Goal: Transaction & Acquisition: Purchase product/service

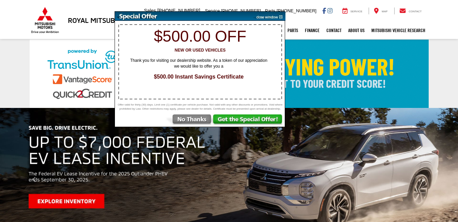
click at [280, 16] on img at bounding box center [268, 16] width 34 height 9
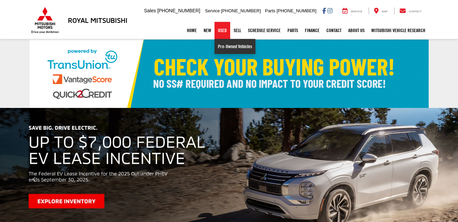
click at [219, 45] on link "Pre-Owned Vehicles" at bounding box center [235, 46] width 41 height 15
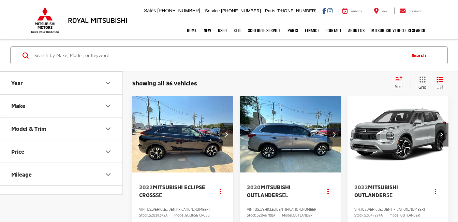
click at [65, 104] on button "Make" at bounding box center [61, 106] width 123 height 22
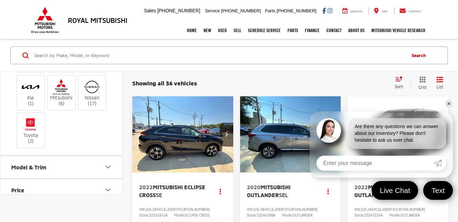
scroll to position [95, 0]
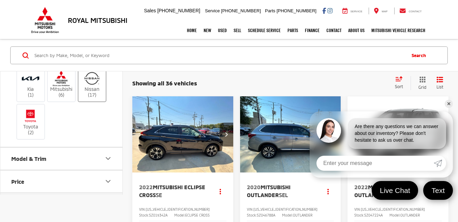
click at [102, 98] on label "Nissan (17)" at bounding box center [92, 84] width 28 height 28
click at [0, 0] on input "Nissan (17)" at bounding box center [0, 0] width 0 height 0
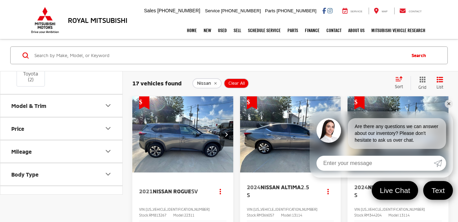
click at [69, 117] on button "Model & Trim" at bounding box center [61, 106] width 123 height 22
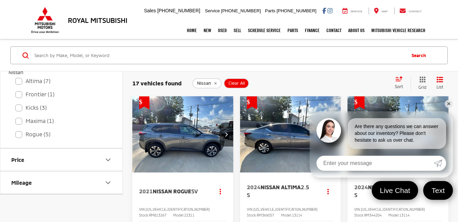
scroll to position [195, 0]
click at [270, 141] on img "2024 Nissan Altima 2.5 S 0" at bounding box center [291, 134] width 102 height 76
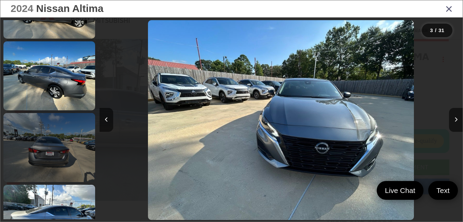
click at [43, 126] on link at bounding box center [49, 147] width 92 height 69
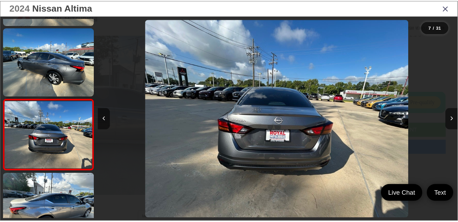
scroll to position [0, 2180]
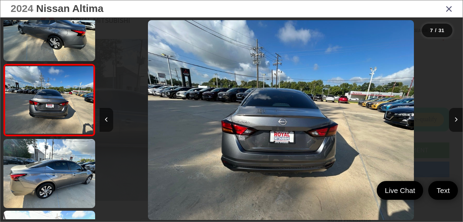
click at [447, 8] on icon "Close gallery" at bounding box center [449, 8] width 7 height 9
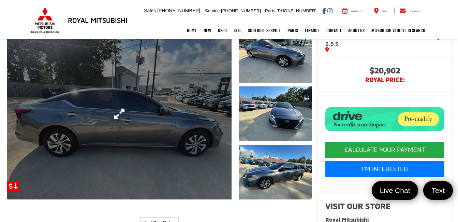
scroll to position [0, 0]
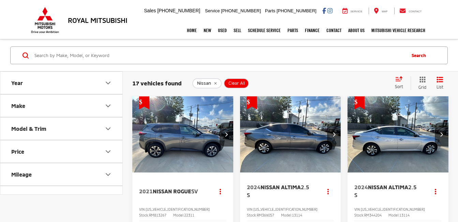
click at [237, 83] on span "Clear All" at bounding box center [237, 83] width 16 height 5
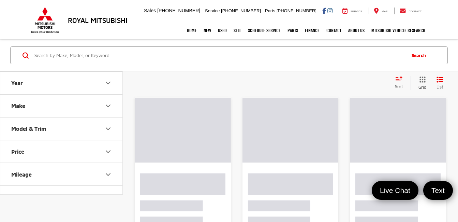
click at [81, 110] on button "Make" at bounding box center [61, 106] width 123 height 22
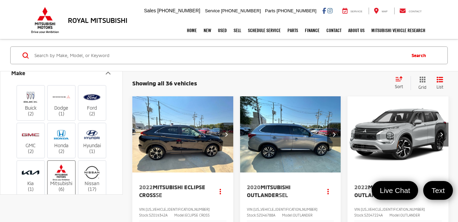
scroll to position [32, 0]
click at [69, 170] on img at bounding box center [61, 174] width 19 height 16
click at [0, 0] on input "Mitsubishi (6)" at bounding box center [0, 0] width 0 height 0
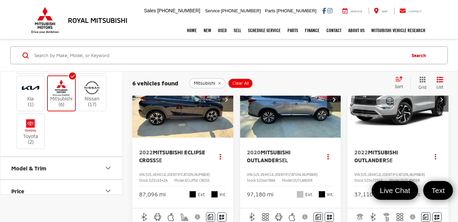
scroll to position [118, 0]
click at [61, 166] on button "Model & Trim" at bounding box center [61, 168] width 123 height 22
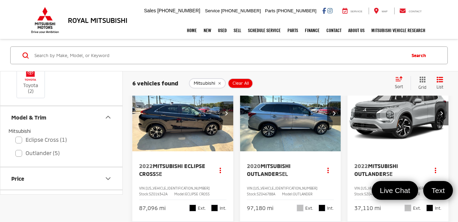
scroll to position [203, 0]
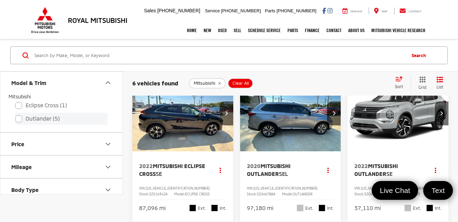
click at [57, 123] on label "Outlander (5)" at bounding box center [61, 119] width 92 height 12
click at [16, 114] on input "Outlander (5)" at bounding box center [15, 114] width 0 height 0
checkbox input "true"
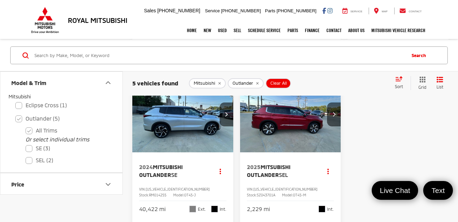
scroll to position [319, 0]
click at [187, 141] on img "2024 Mitsubishi Outlander SE 0" at bounding box center [183, 114] width 102 height 76
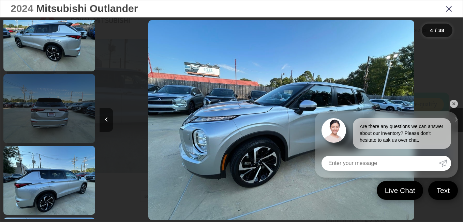
click at [49, 121] on link at bounding box center [49, 108] width 92 height 69
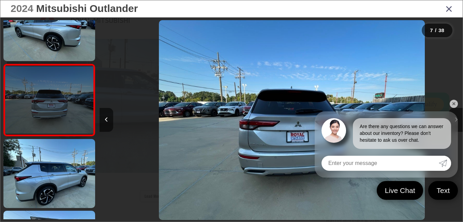
scroll to position [0, 2180]
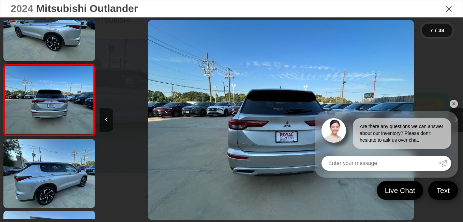
click at [455, 101] on link "✕" at bounding box center [454, 104] width 8 height 8
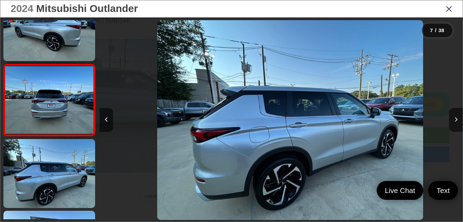
scroll to position [0, 2544]
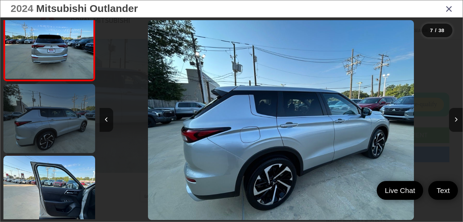
click at [35, 129] on link at bounding box center [49, 118] width 92 height 69
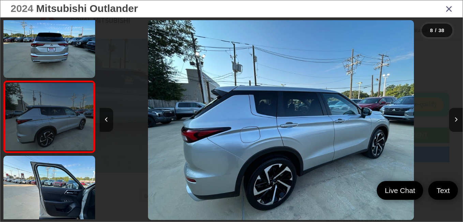
scroll to position [458, 0]
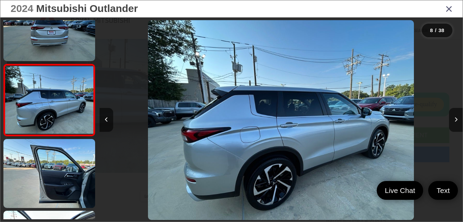
click at [449, 11] on icon "Close gallery" at bounding box center [449, 8] width 7 height 9
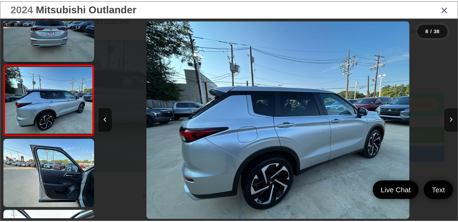
scroll to position [94, 0]
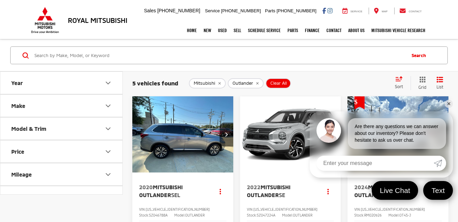
click at [51, 135] on button "Model & Trim" at bounding box center [61, 128] width 123 height 22
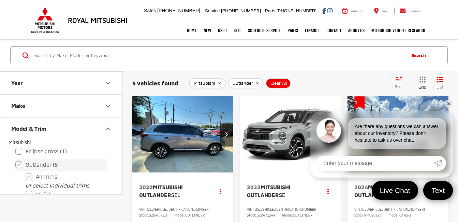
click at [38, 164] on label "Outlander (5)" at bounding box center [61, 165] width 92 height 12
click at [16, 160] on input "Outlander (5)" at bounding box center [15, 160] width 0 height 0
checkbox input "false"
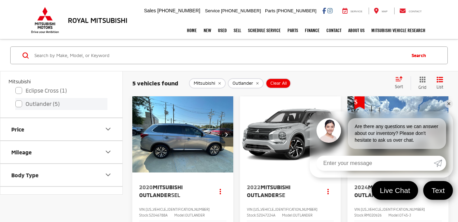
scroll to position [61, 0]
